Goal: Task Accomplishment & Management: Complete application form

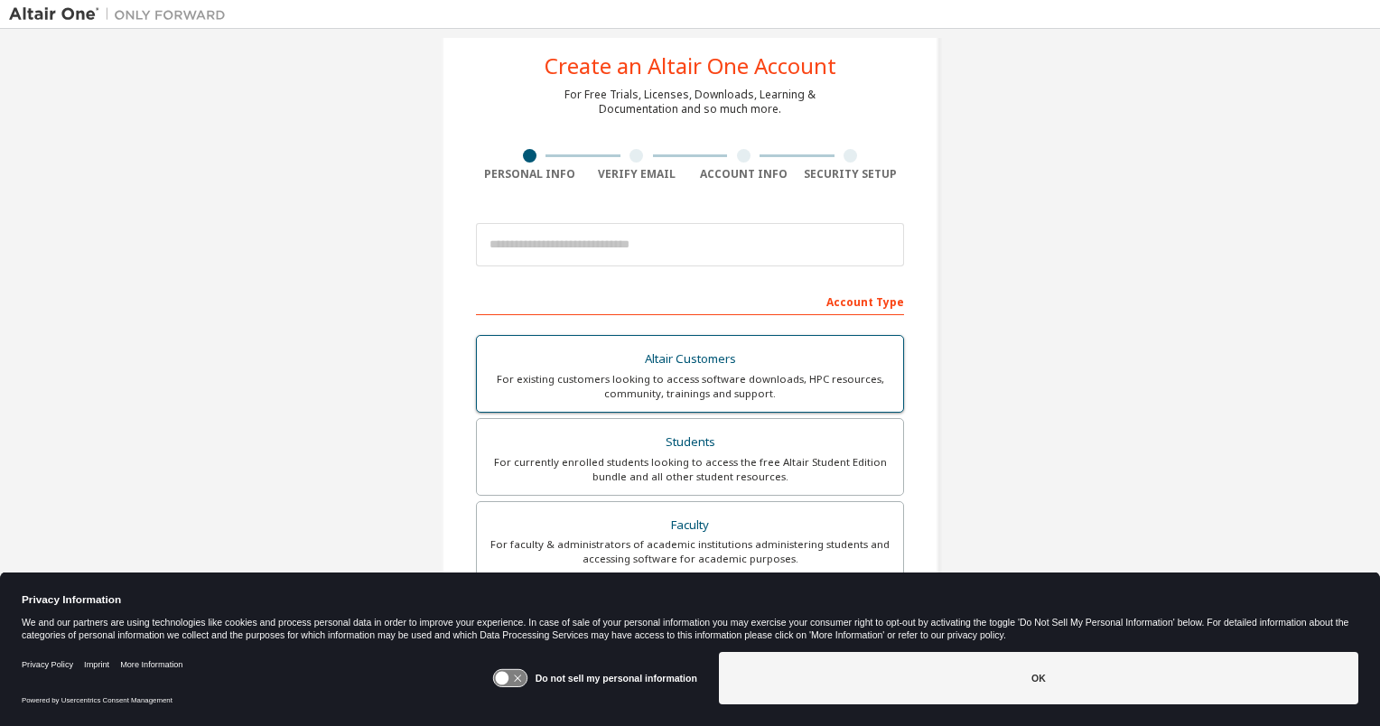
scroll to position [40, 0]
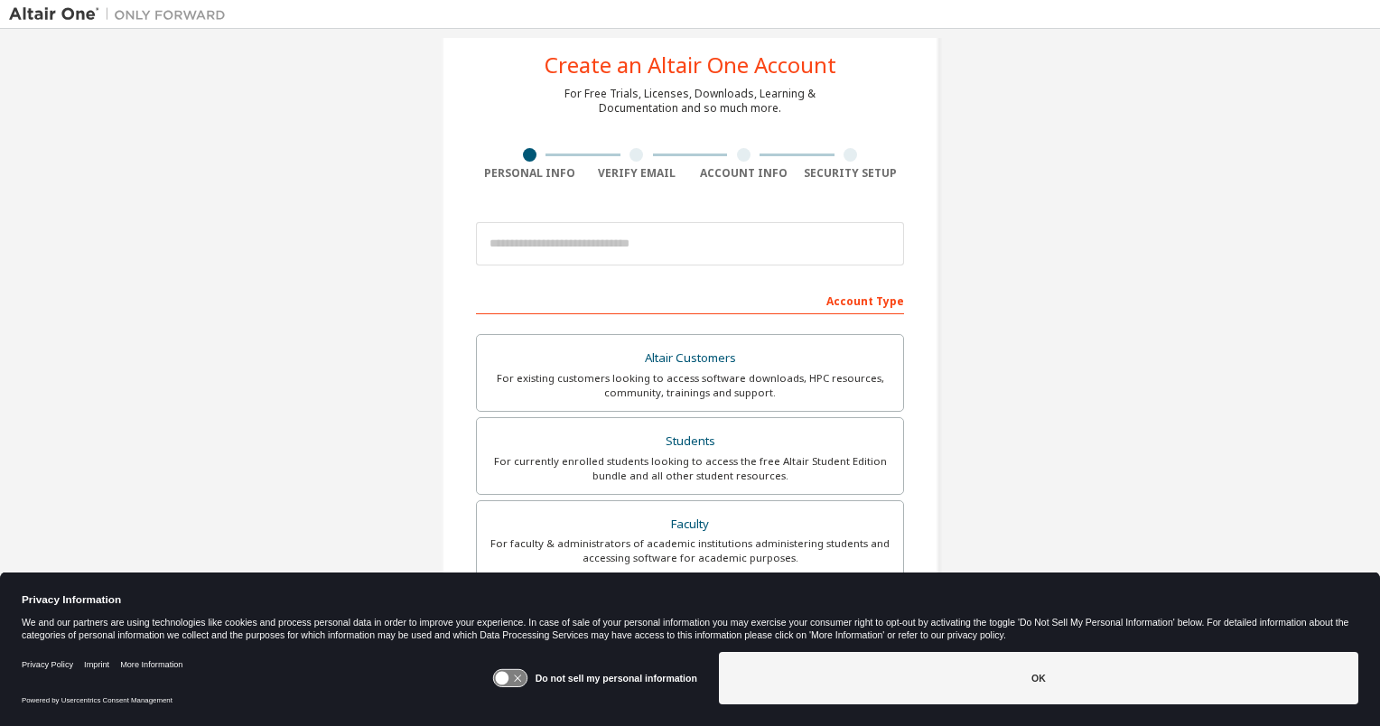
click at [895, 712] on div "Do not sell my personal information OK" at bounding box center [925, 680] width 866 height 70
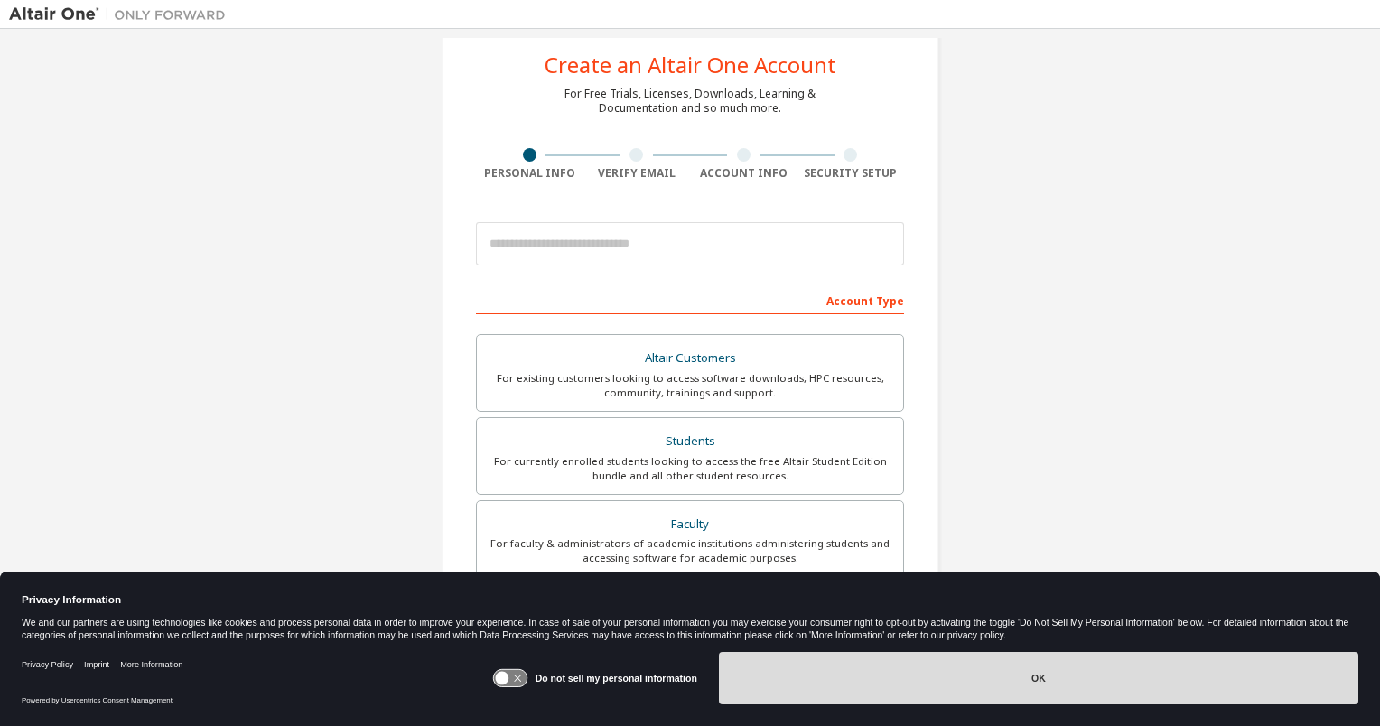
click at [898, 694] on button "OK" at bounding box center [1038, 678] width 639 height 52
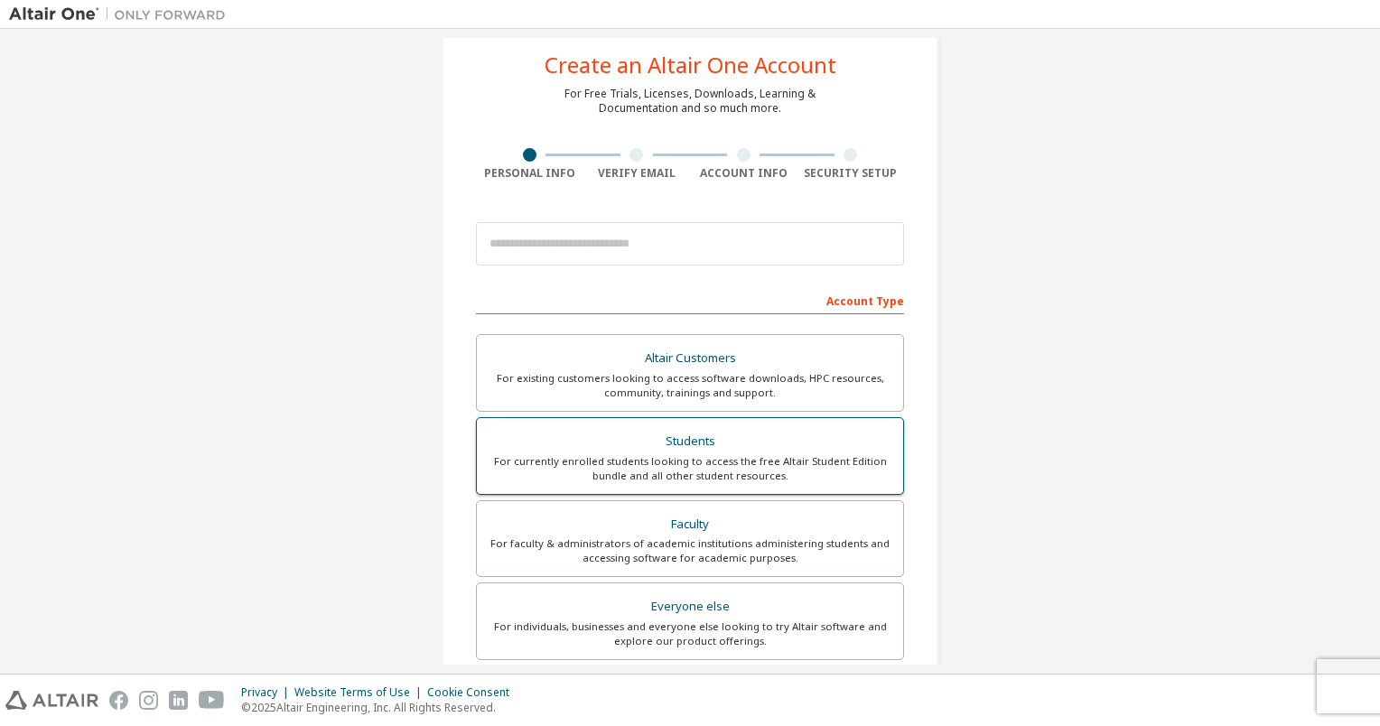
click at [745, 444] on div "Students" at bounding box center [690, 441] width 405 height 25
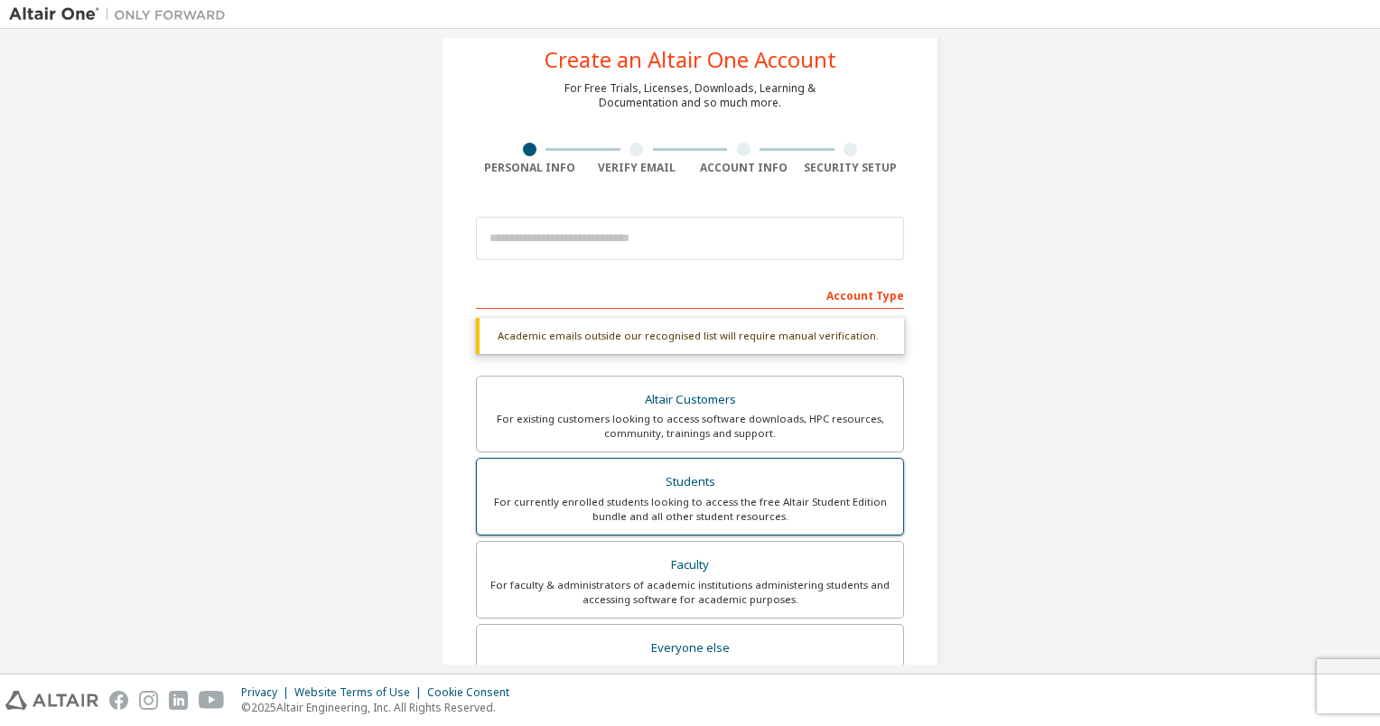
scroll to position [47, 0]
click at [668, 293] on div "Account Type" at bounding box center [690, 292] width 428 height 29
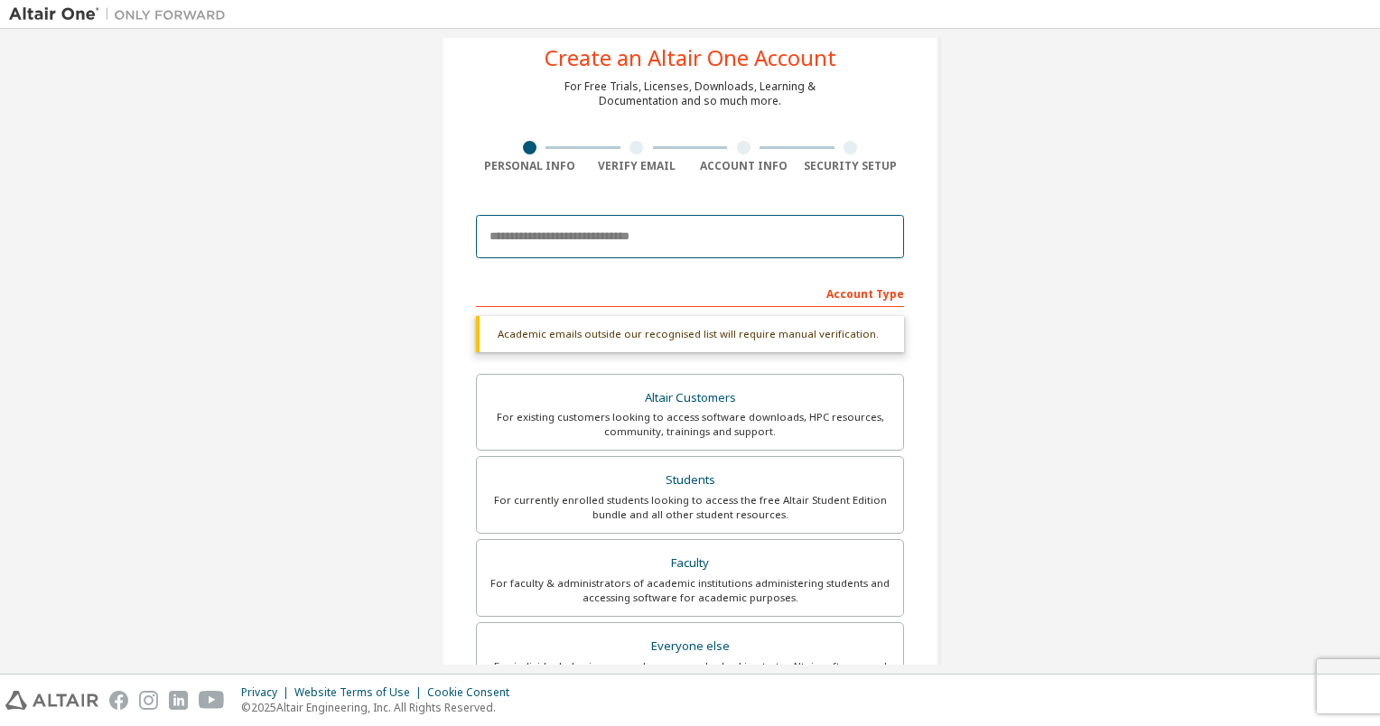
click at [667, 223] on input "email" at bounding box center [690, 236] width 428 height 43
type input "*"
type input "**********"
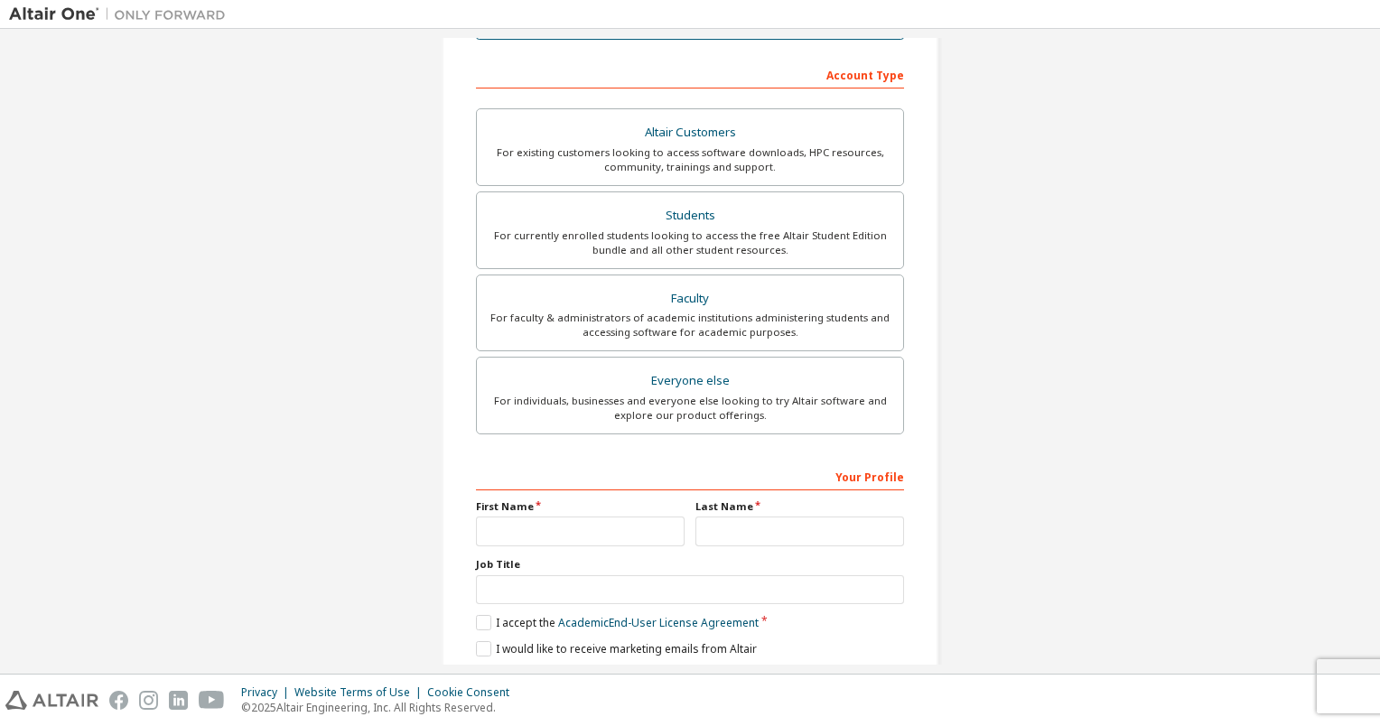
scroll to position [325, 0]
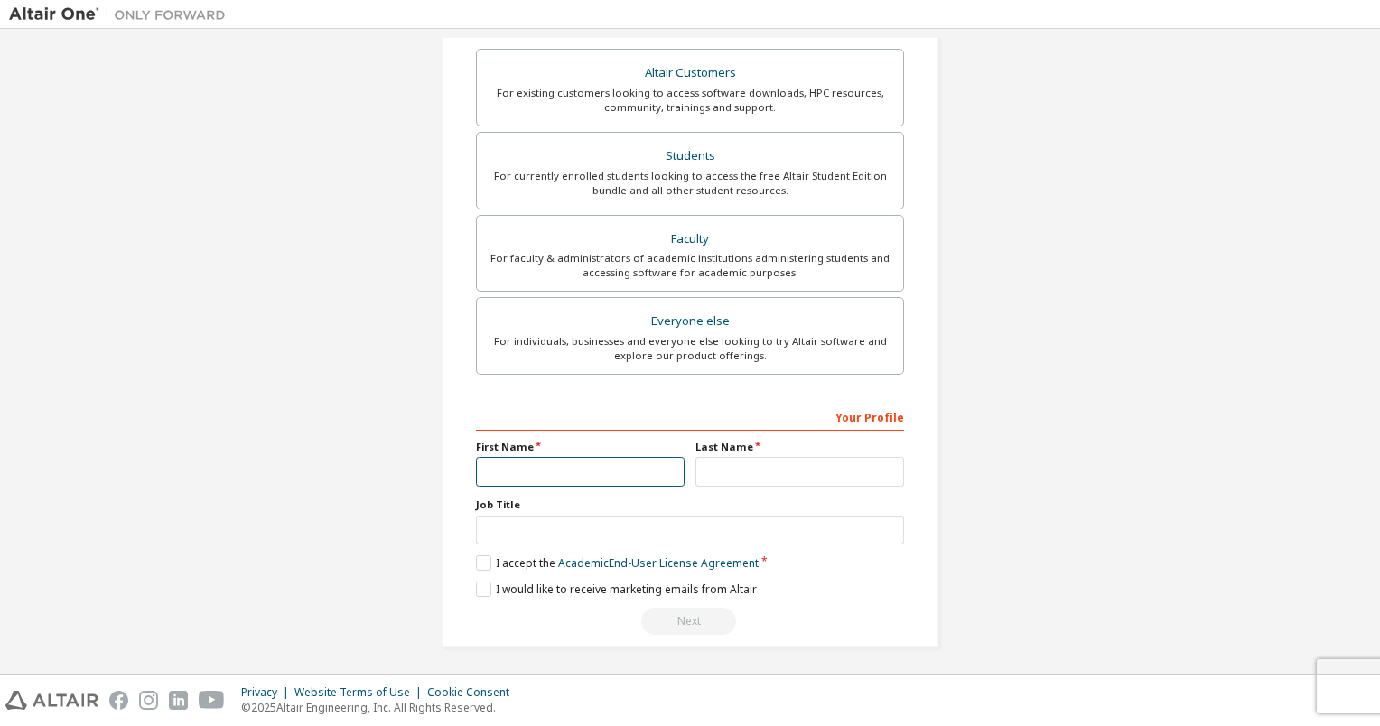
click at [561, 465] on input "text" at bounding box center [580, 472] width 209 height 30
type input "****"
type input "******"
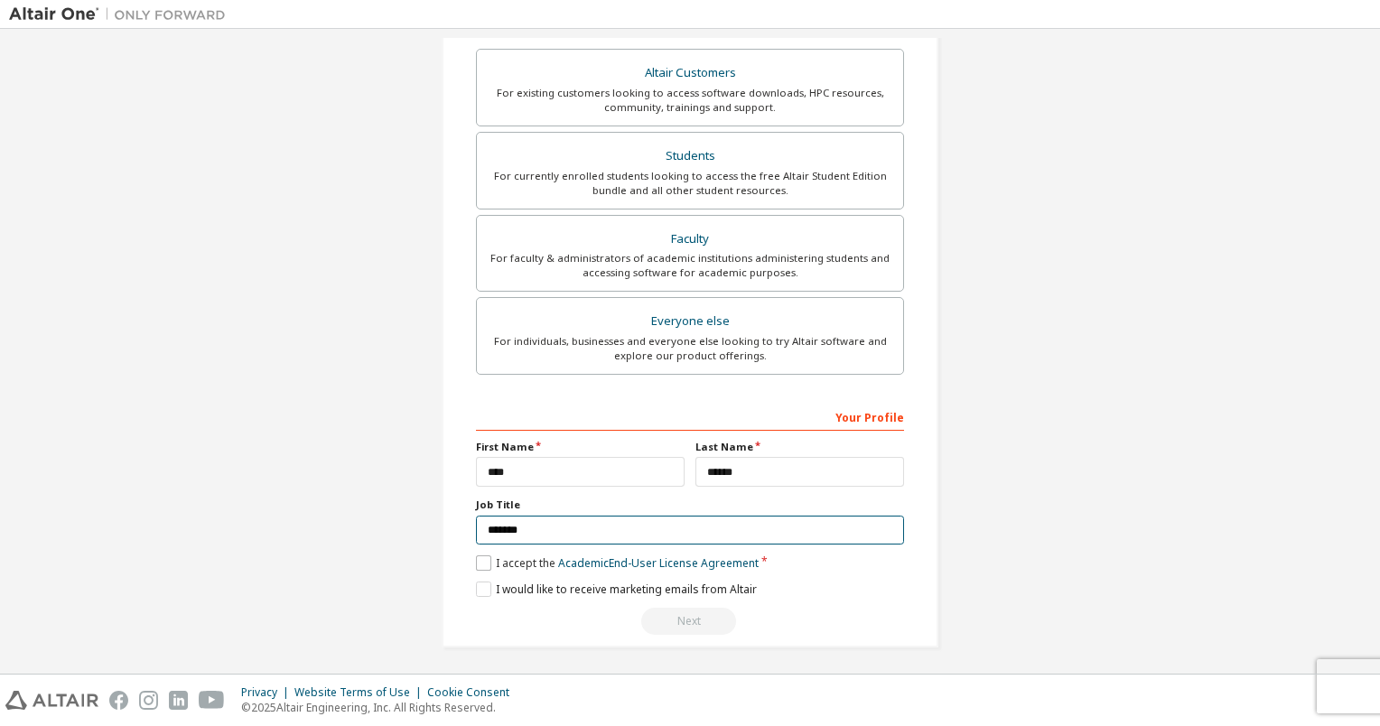
type input "*******"
click at [477, 556] on label "I accept the Academic End-User License Agreement" at bounding box center [617, 562] width 283 height 15
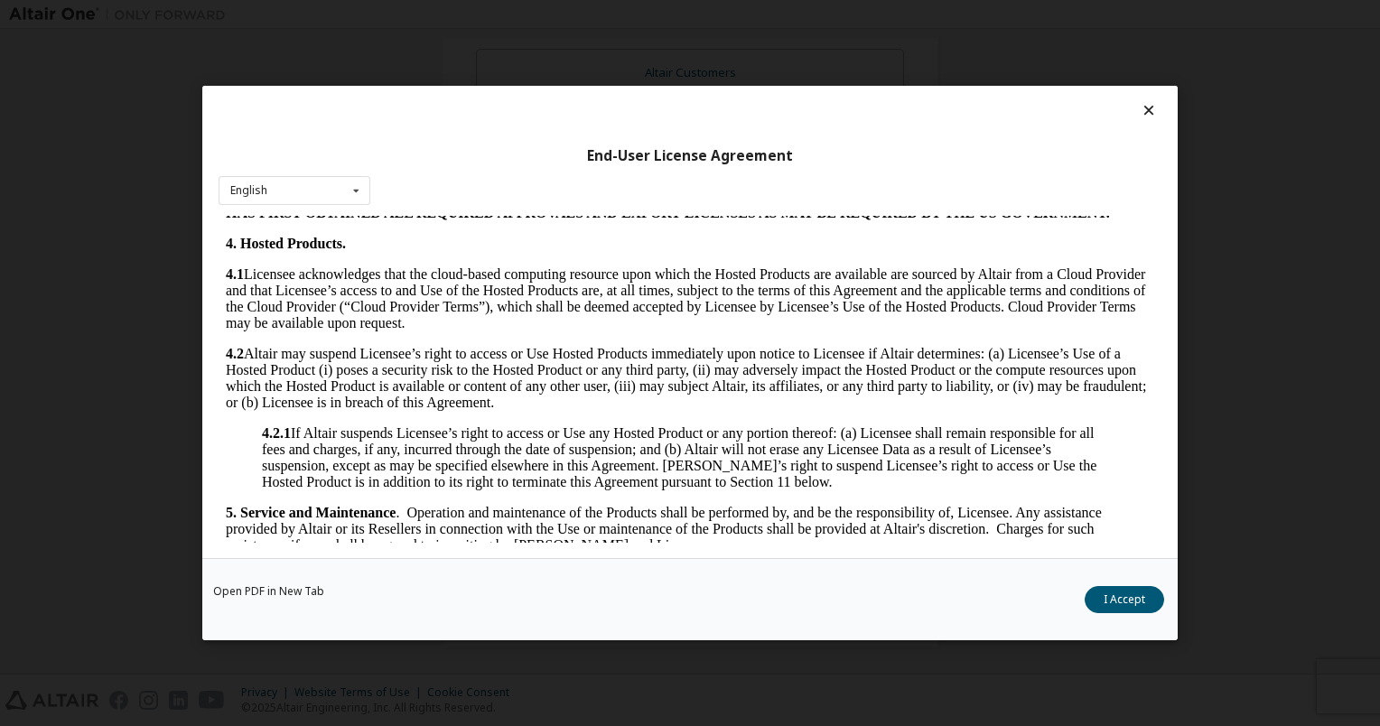
scroll to position [1405, 0]
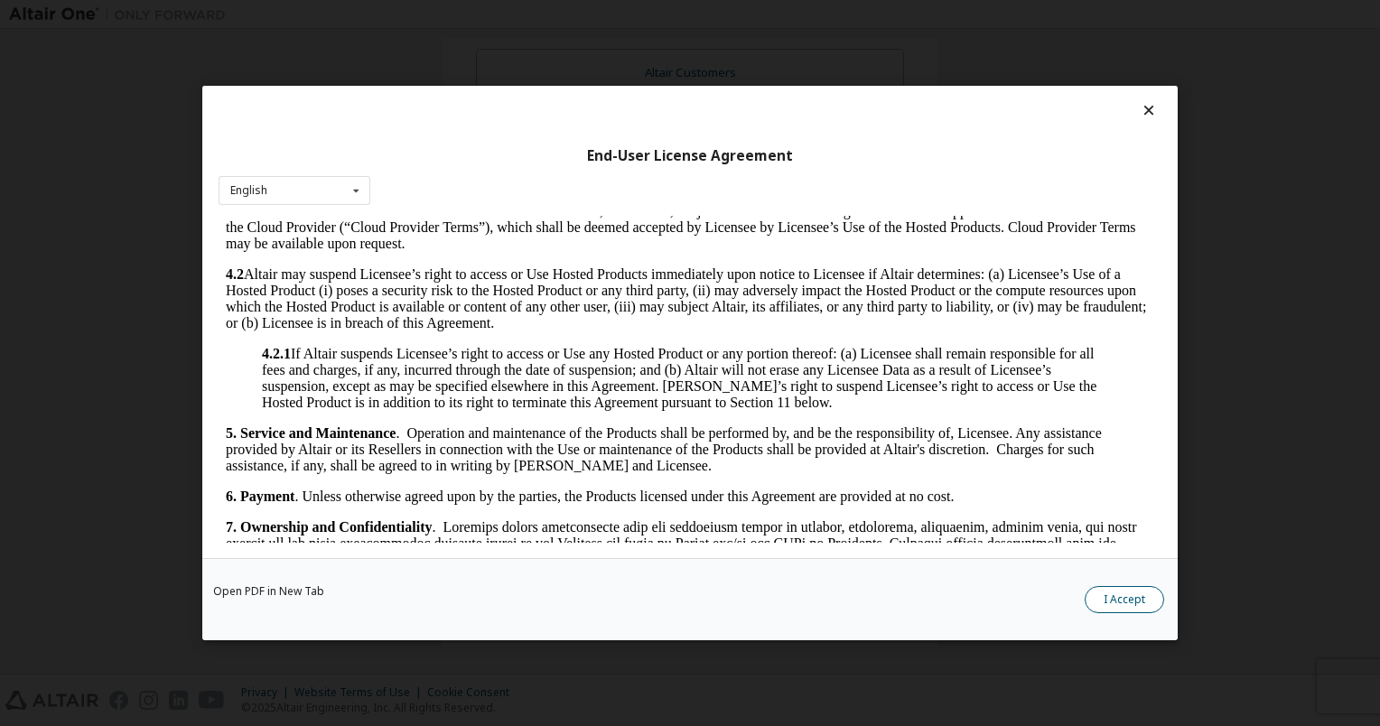
click at [1139, 606] on button "I Accept" at bounding box center [1123, 599] width 79 height 27
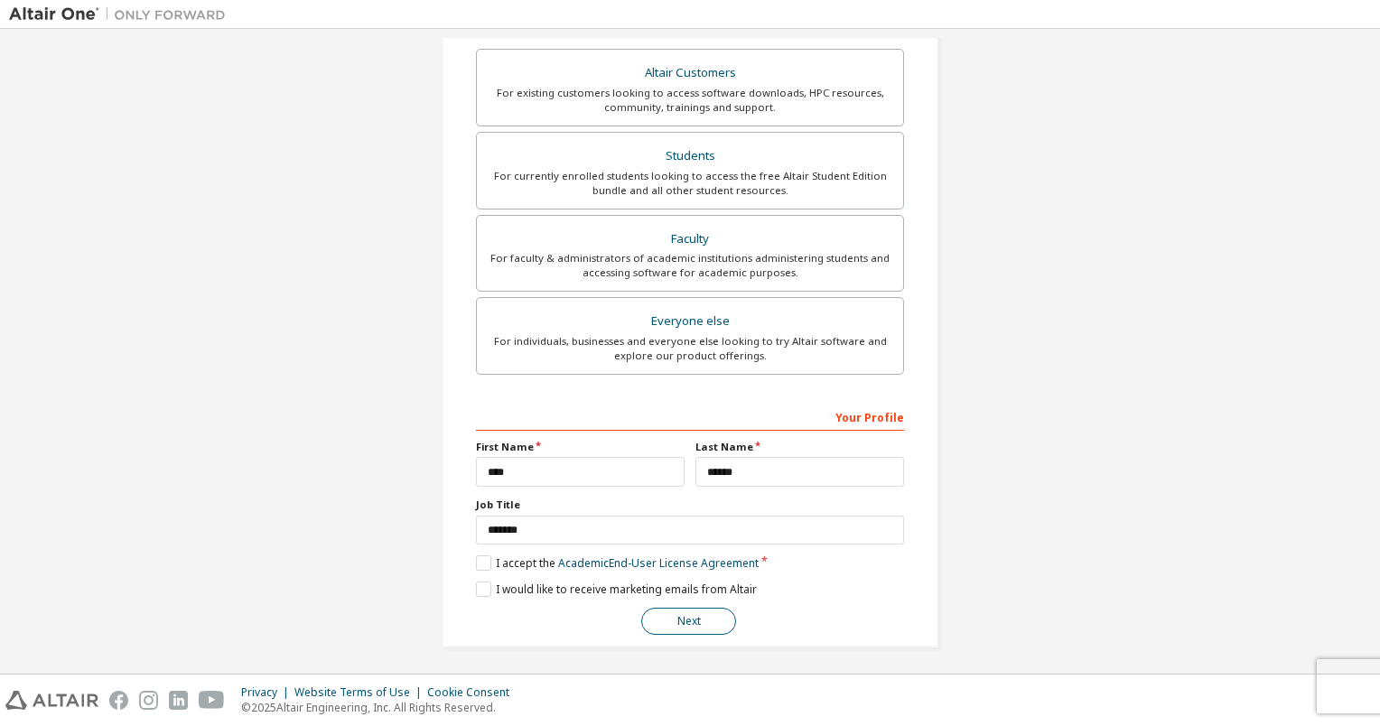
click at [691, 611] on button "Next" at bounding box center [688, 621] width 95 height 27
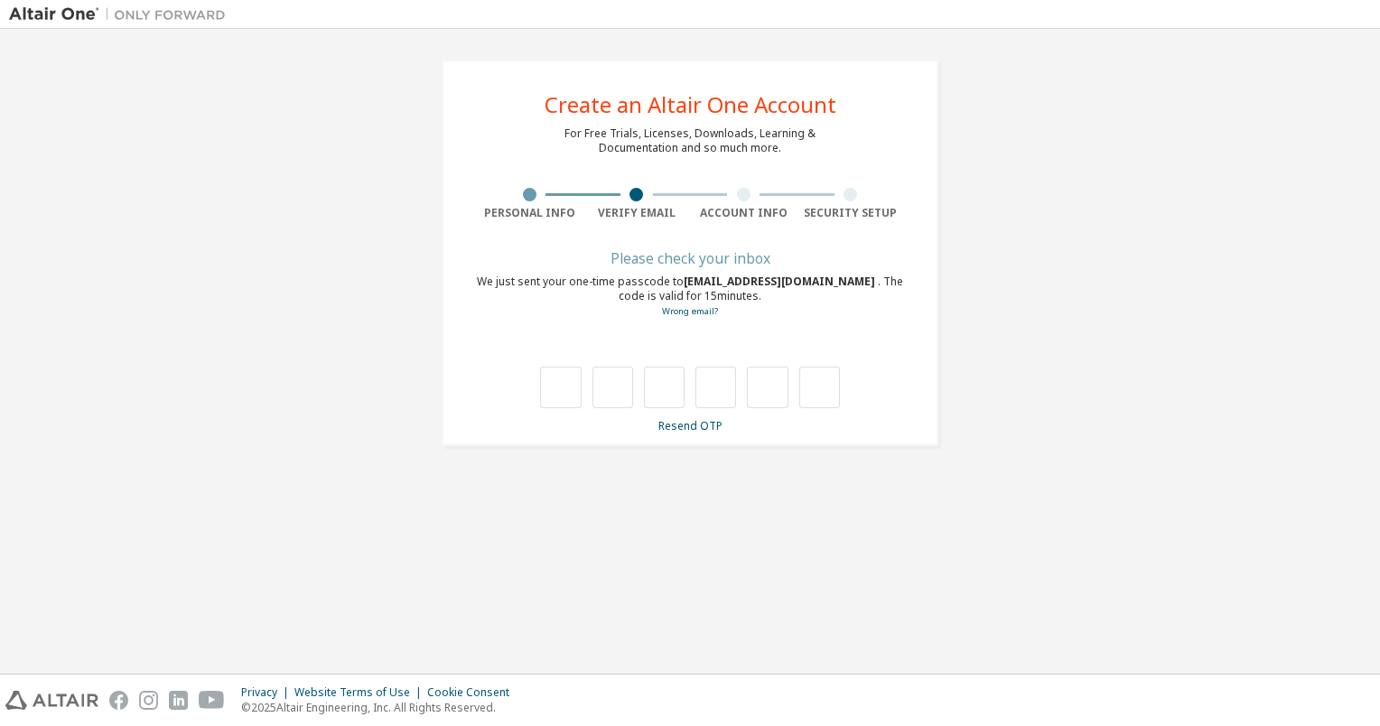
scroll to position [0, 0]
type input "*"
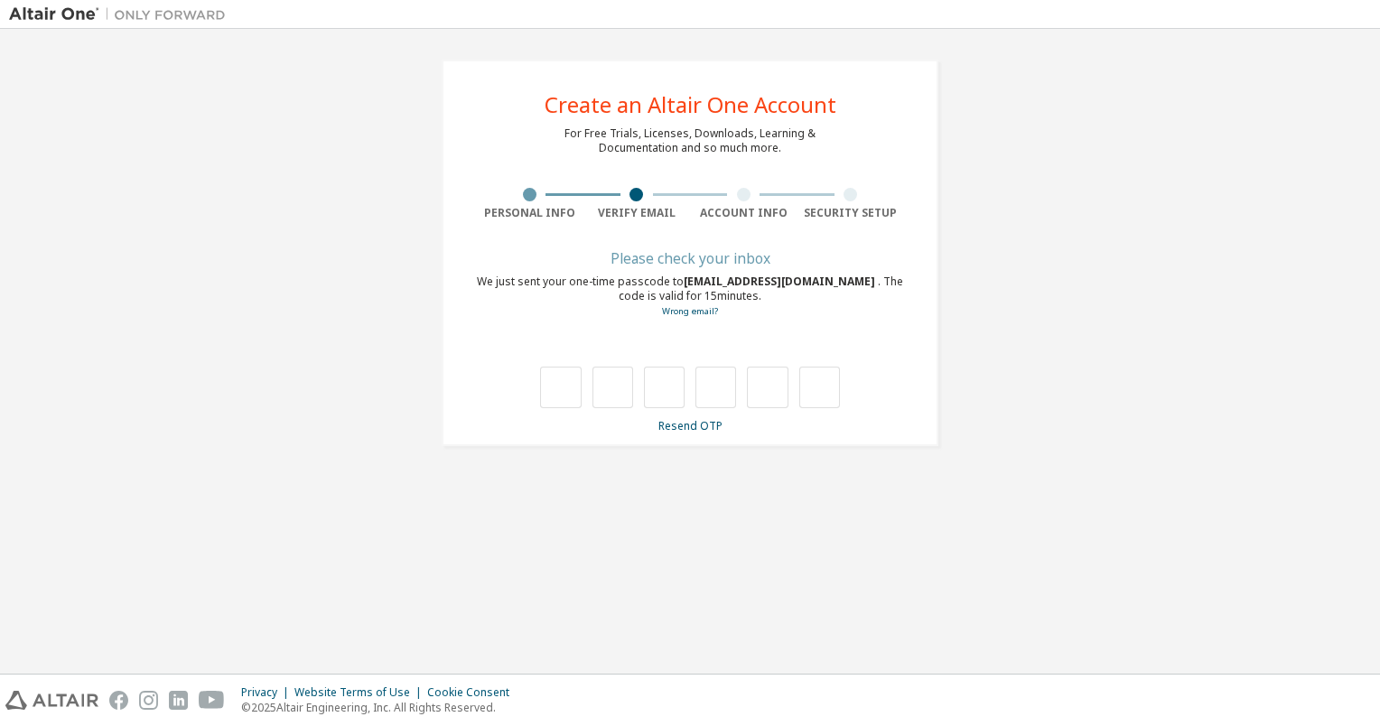
type input "*"
